Goal: Find specific page/section: Find specific page/section

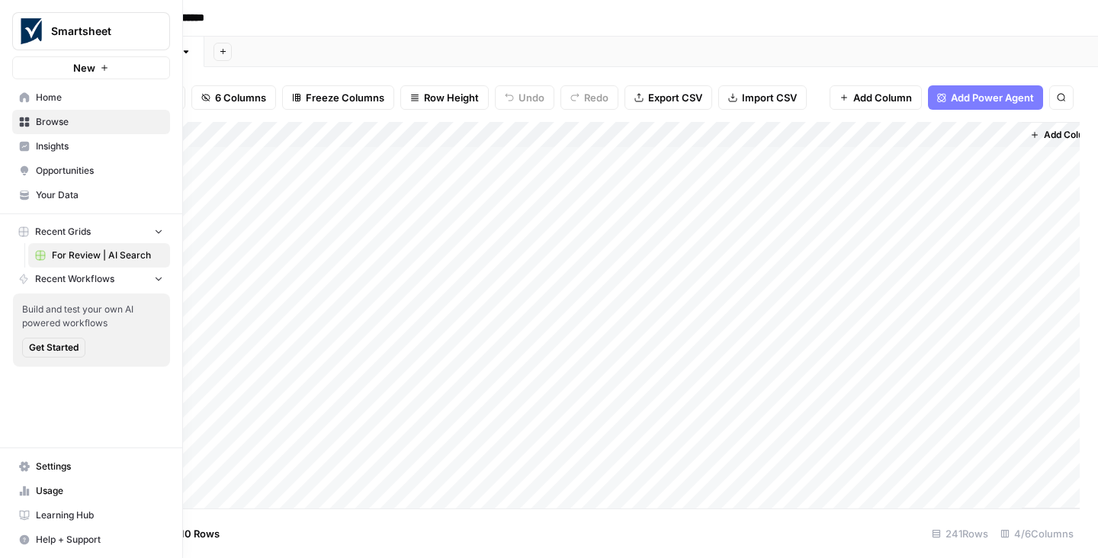
click at [77, 281] on span "Recent Workflows" at bounding box center [74, 279] width 79 height 14
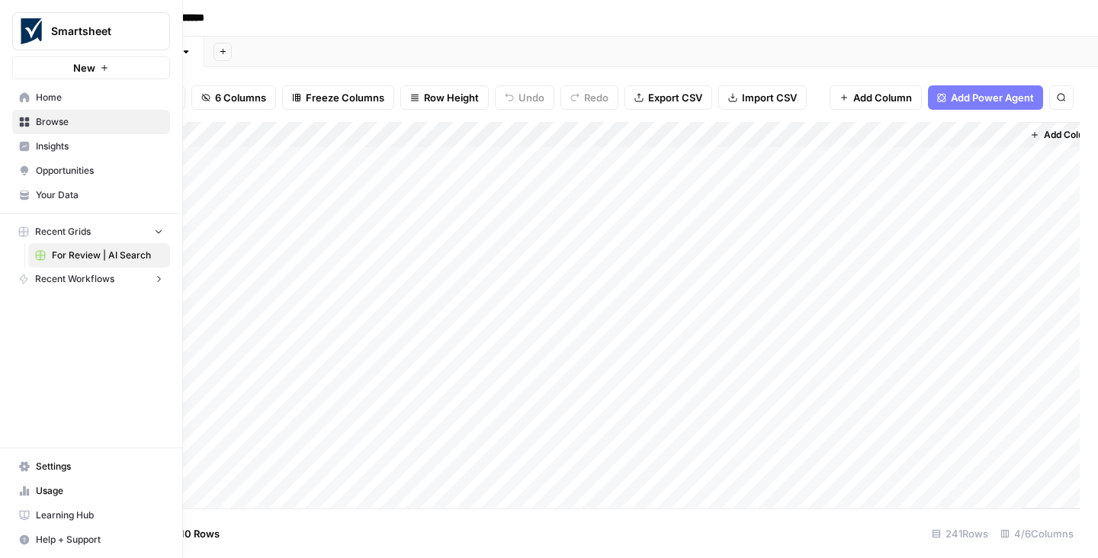
click at [76, 278] on span "Recent Workflows" at bounding box center [74, 279] width 79 height 14
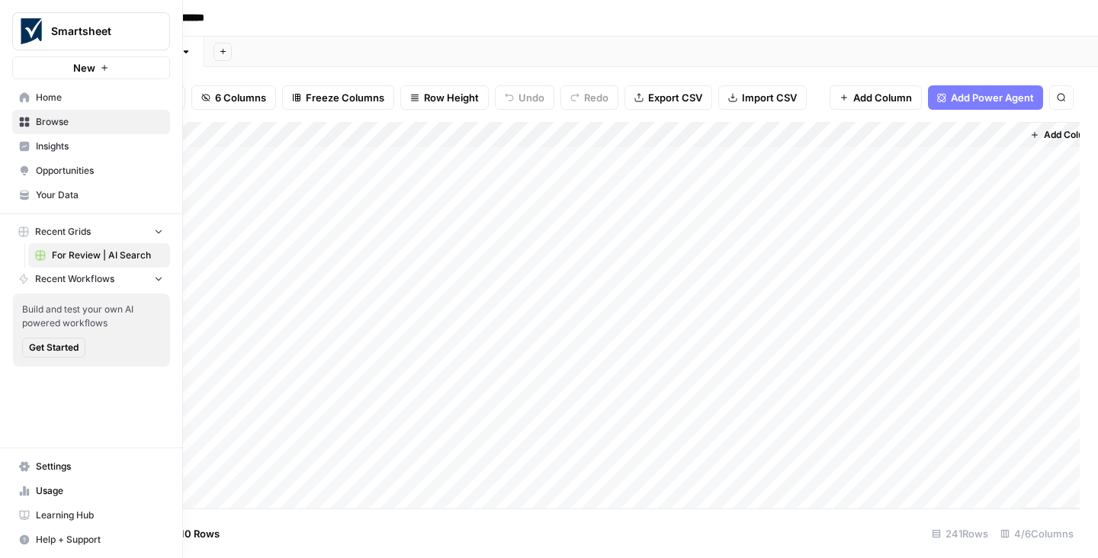
click at [56, 150] on span "Insights" at bounding box center [99, 147] width 127 height 14
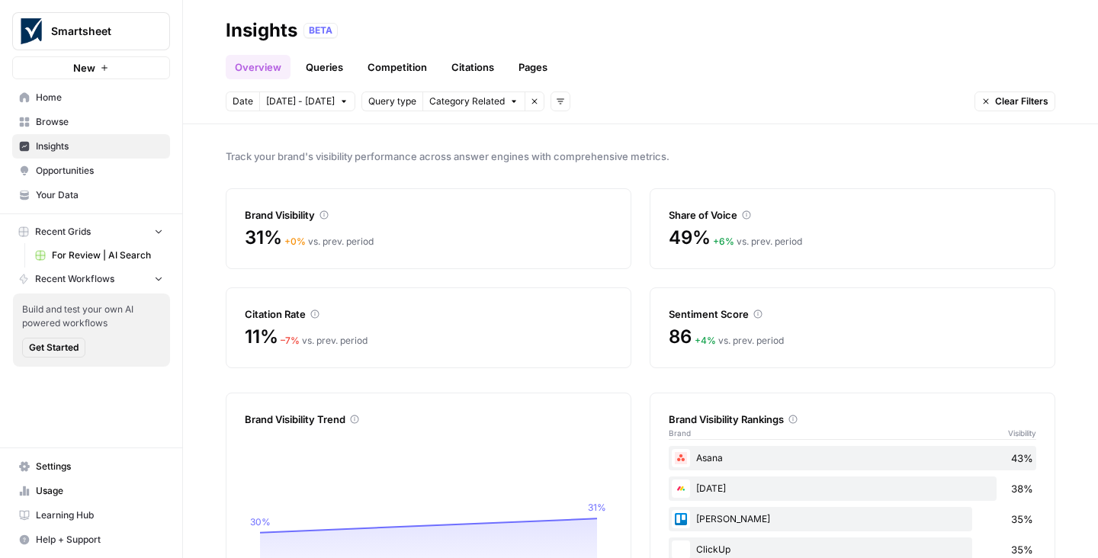
click at [59, 191] on span "Your Data" at bounding box center [99, 195] width 127 height 14
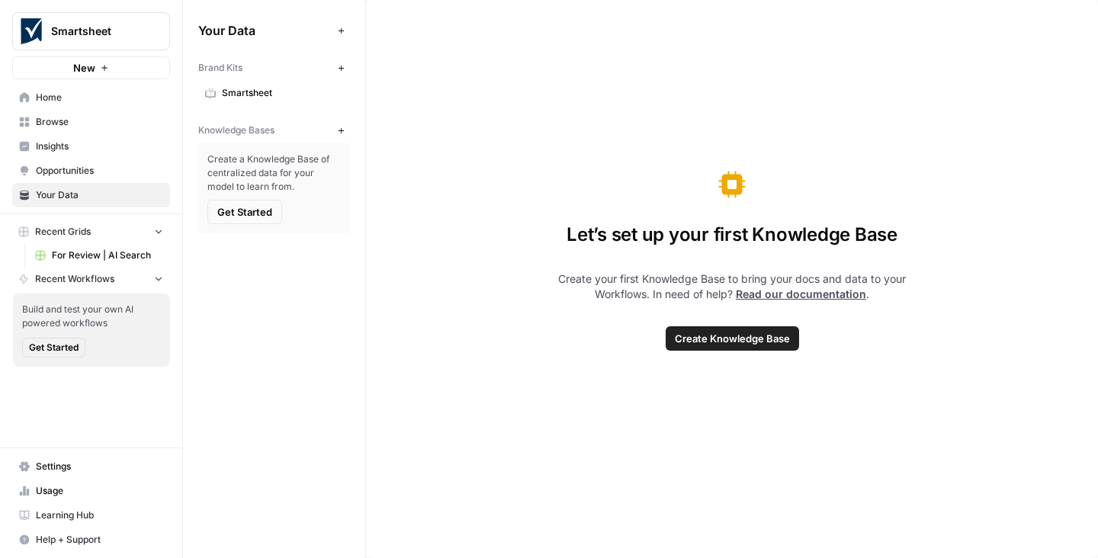
click at [237, 91] on span "Smartsheet" at bounding box center [282, 93] width 121 height 14
